Goal: Task Accomplishment & Management: Complete application form

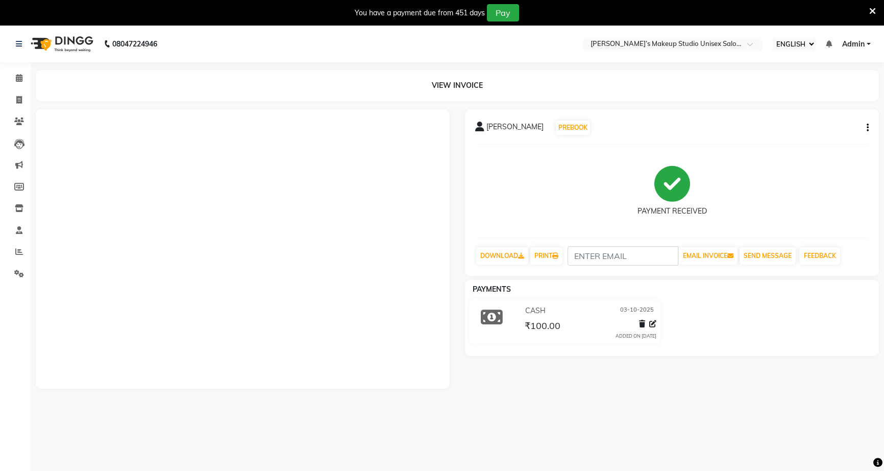
select select "ec"
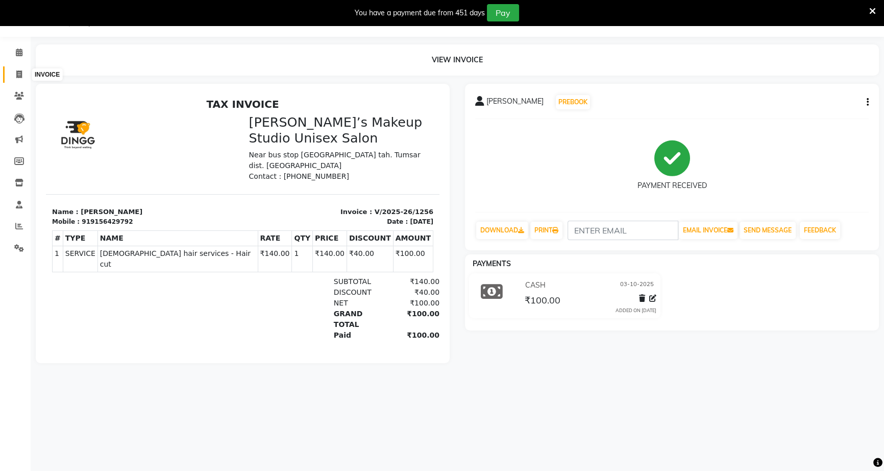
click at [20, 77] on icon at bounding box center [19, 74] width 6 height 8
select select "service"
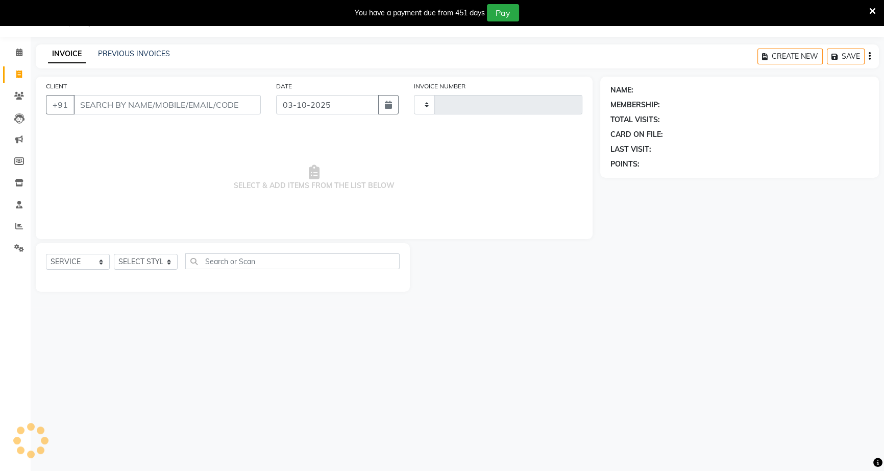
type input "1257"
select select "6543"
click at [162, 106] on input "CLIENT" at bounding box center [167, 104] width 187 height 19
click at [189, 99] on input "CLIENT" at bounding box center [167, 104] width 187 height 19
click at [99, 101] on input "99235559135" at bounding box center [137, 104] width 127 height 19
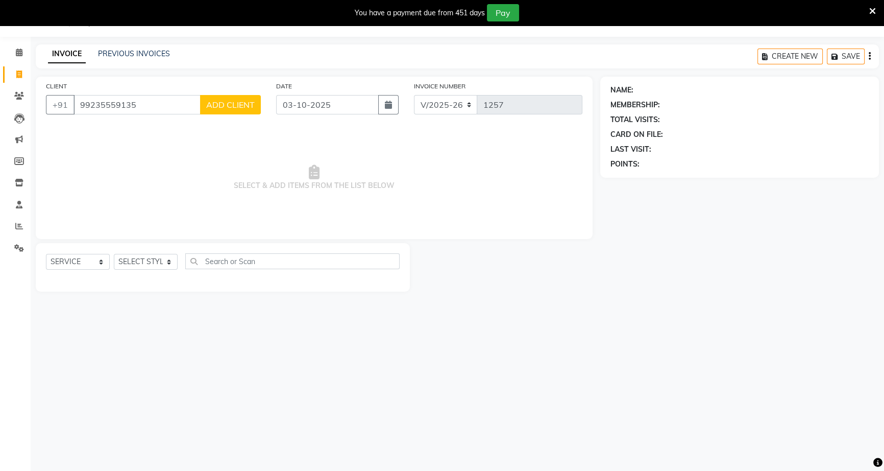
click at [112, 105] on input "99235559135" at bounding box center [137, 104] width 127 height 19
type input "9923559135"
click at [227, 112] on button "ADD CLIENT" at bounding box center [230, 104] width 61 height 19
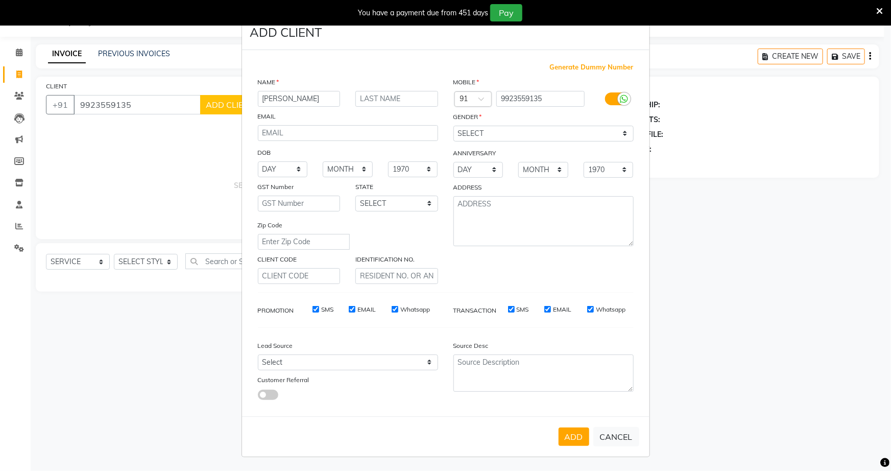
type input "[PERSON_NAME]"
drag, startPoint x: 387, startPoint y: 111, endPoint x: 392, endPoint y: 97, distance: 14.9
click at [391, 101] on div "NAME [PERSON_NAME] EMAIL DOB DAY 01 02 03 04 05 06 07 08 09 10 11 12 13 14 15 1…" at bounding box center [348, 180] width 196 height 207
click at [402, 102] on input "text" at bounding box center [396, 99] width 83 height 16
type input "[PERSON_NAME]"
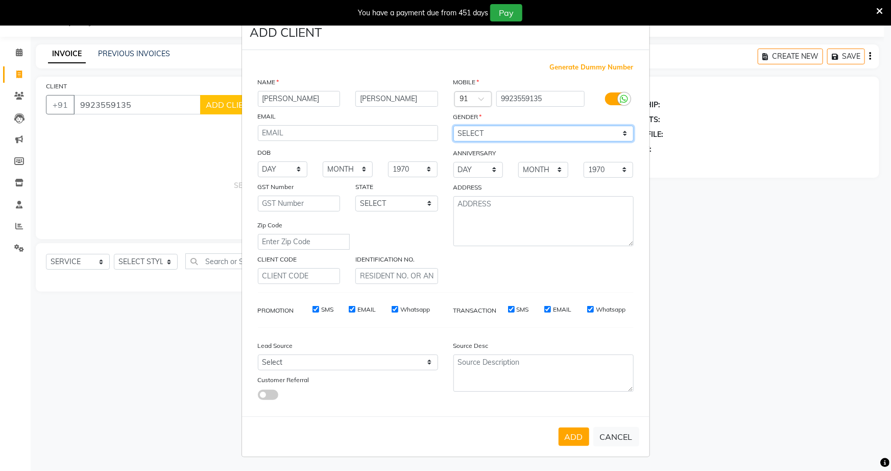
click at [623, 136] on select "SELECT [DEMOGRAPHIC_DATA] [DEMOGRAPHIC_DATA] OTHER PREFER NOT TO SAY" at bounding box center [543, 134] width 180 height 16
select select "[DEMOGRAPHIC_DATA]"
click at [453, 126] on select "SELECT [DEMOGRAPHIC_DATA] [DEMOGRAPHIC_DATA] OTHER PREFER NOT TO SAY" at bounding box center [543, 134] width 180 height 16
click at [577, 437] on button "ADD" at bounding box center [574, 436] width 31 height 18
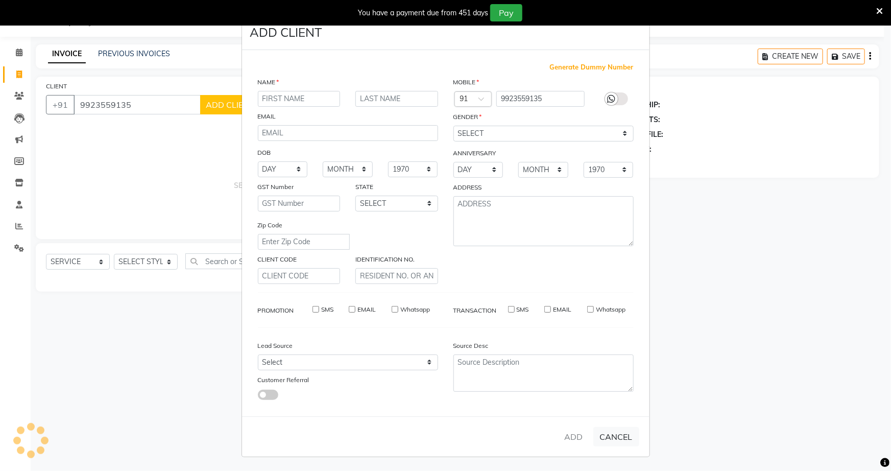
select select
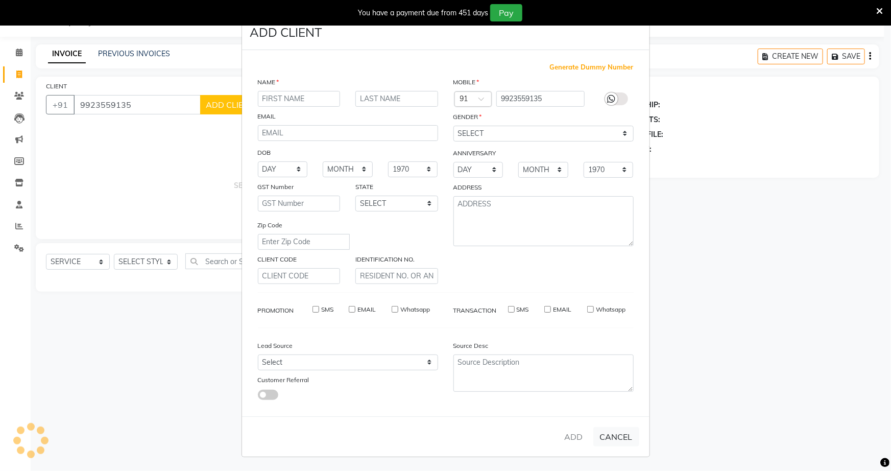
select select
checkbox input "false"
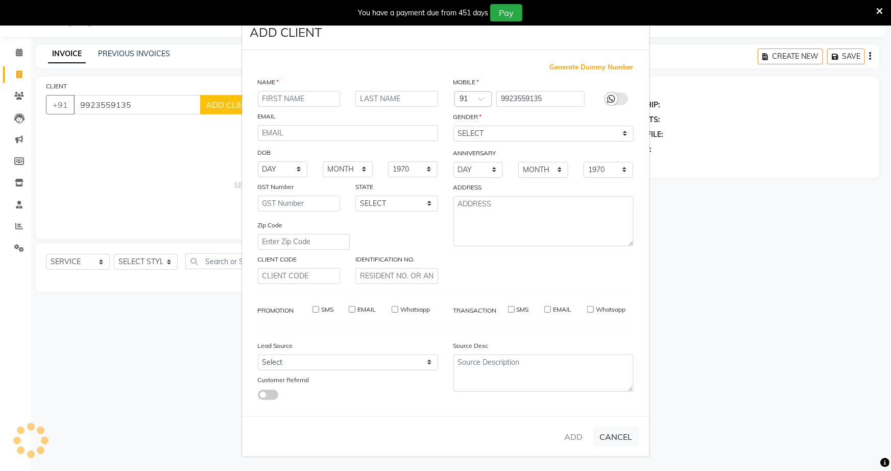
checkbox input "false"
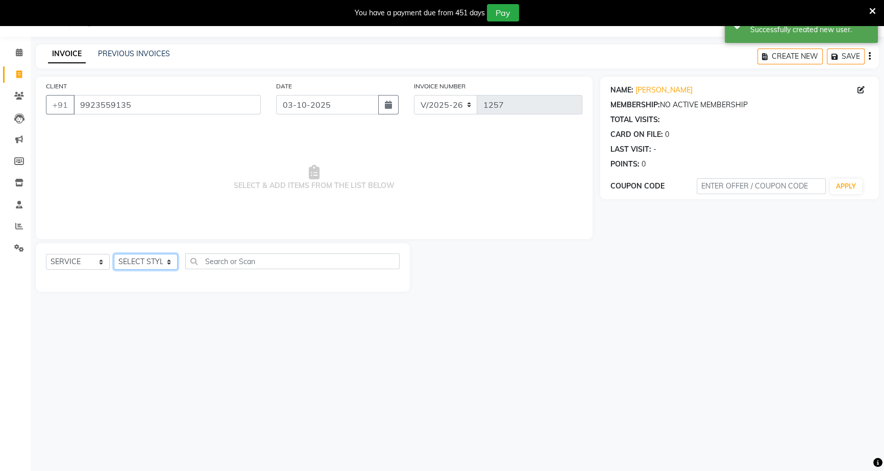
click at [169, 262] on select "SELECT STYLIST [PERSON_NAME] [PERSON_NAME] [PERSON_NAME] [PERSON_NAME] rekha [P…" at bounding box center [146, 262] width 64 height 16
select select "79590"
click at [114, 254] on select "SELECT STYLIST [PERSON_NAME] [PERSON_NAME] [PERSON_NAME] [PERSON_NAME] rekha [P…" at bounding box center [146, 262] width 64 height 16
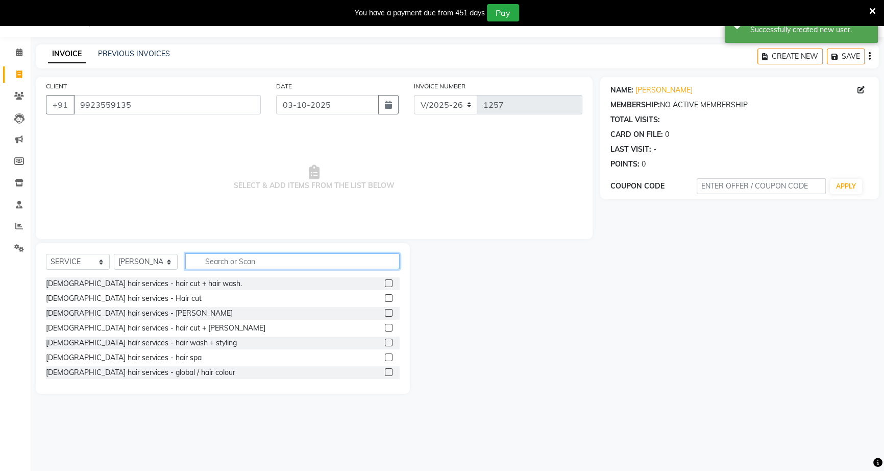
click at [222, 259] on input "text" at bounding box center [292, 261] width 214 height 16
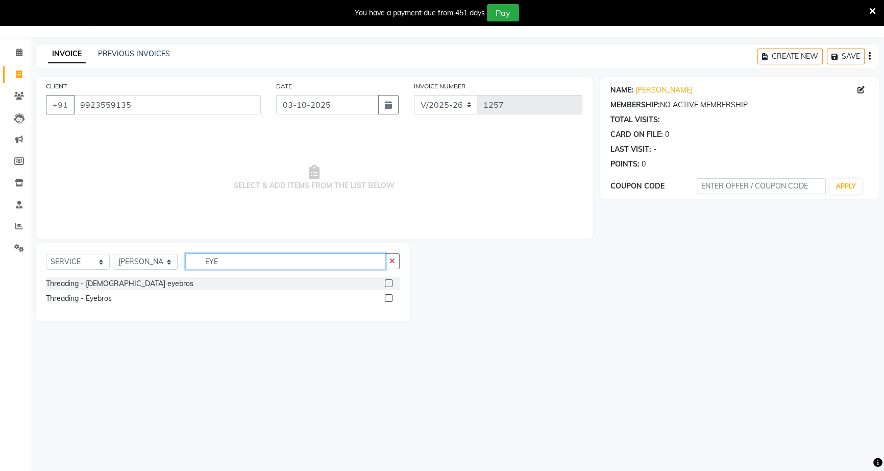
type input "EYE"
click at [387, 300] on label at bounding box center [389, 298] width 8 height 8
click at [387, 300] on input "checkbox" at bounding box center [388, 298] width 7 height 7
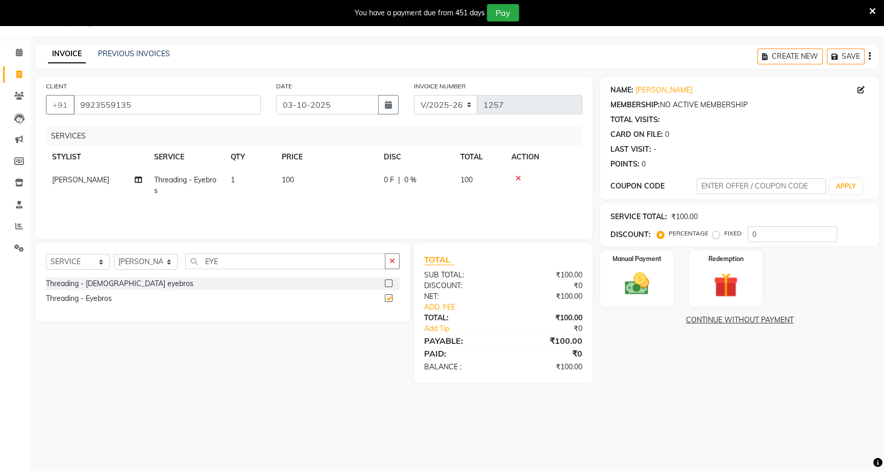
checkbox input "false"
drag, startPoint x: 387, startPoint y: 179, endPoint x: 390, endPoint y: 184, distance: 5.5
click at [390, 184] on span "0 F" at bounding box center [389, 180] width 10 height 11
select select "79590"
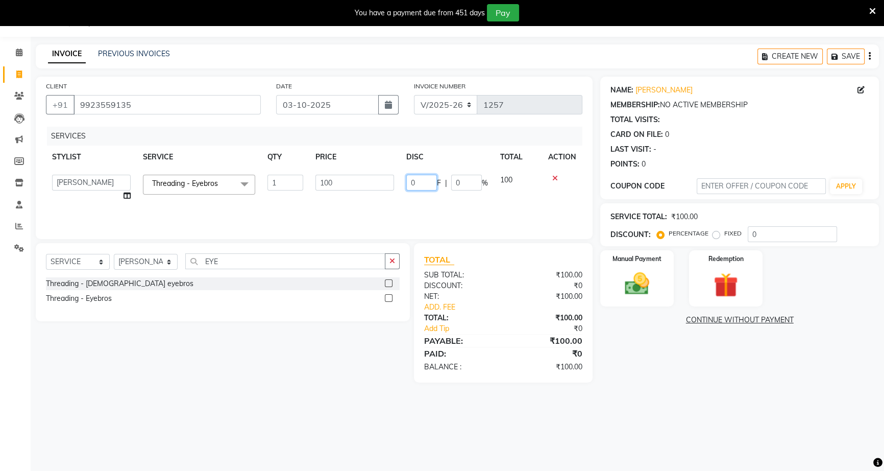
click at [419, 182] on input "0" at bounding box center [421, 183] width 31 height 16
type input "40"
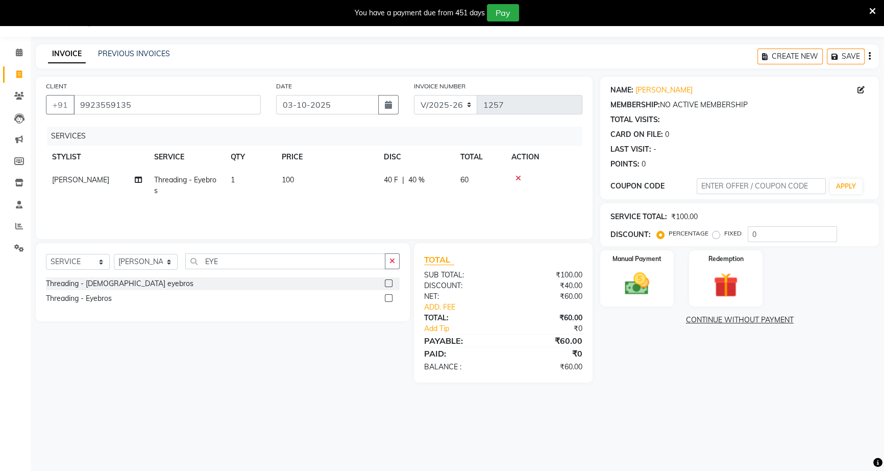
click at [443, 205] on div "SERVICES STYLIST SERVICE QTY PRICE DISC TOTAL ACTION [PERSON_NAME] Threading - …" at bounding box center [314, 178] width 537 height 102
click at [629, 276] on img at bounding box center [637, 283] width 41 height 29
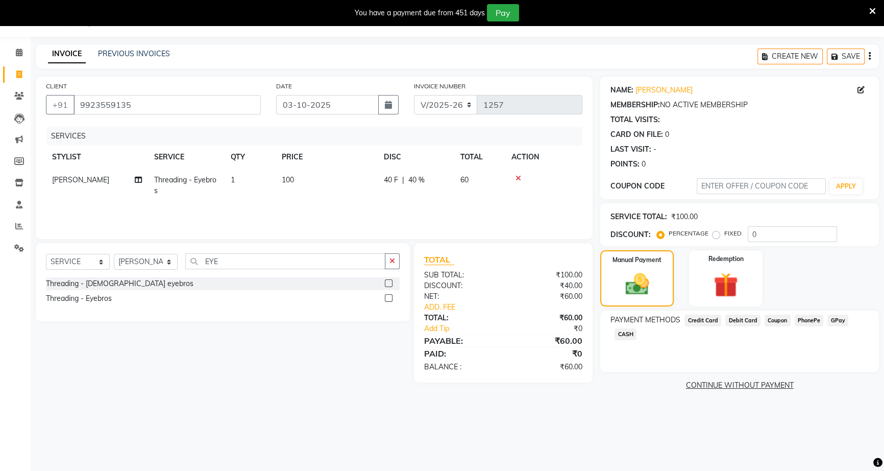
click at [628, 336] on span "CASH" at bounding box center [626, 334] width 22 height 12
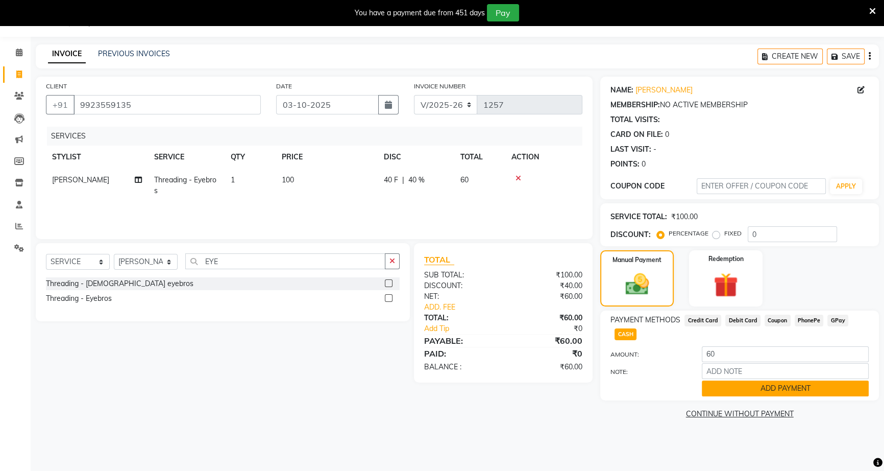
click at [759, 386] on button "ADD PAYMENT" at bounding box center [785, 388] width 167 height 16
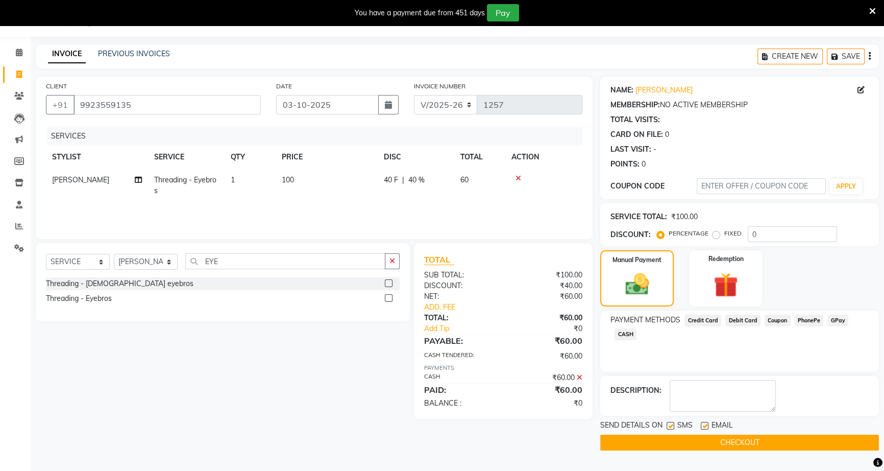
click at [733, 441] on button "CHECKOUT" at bounding box center [740, 443] width 279 height 16
